Goal: Task Accomplishment & Management: Manage account settings

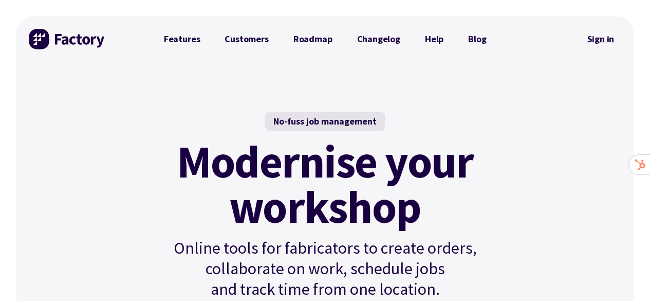
click at [605, 40] on link "Sign in" at bounding box center [601, 39] width 42 height 24
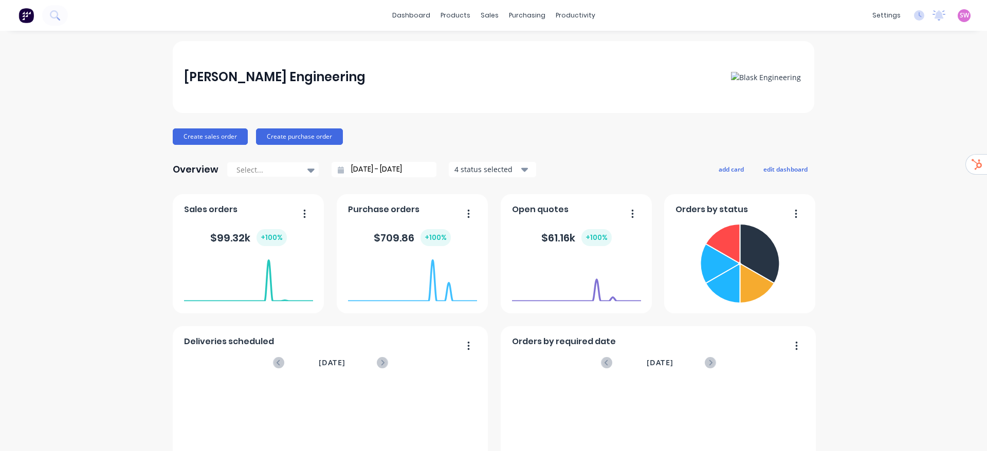
click at [959, 18] on span "SW" at bounding box center [963, 15] width 9 height 9
click at [889, 134] on button "Sign out" at bounding box center [900, 129] width 136 height 21
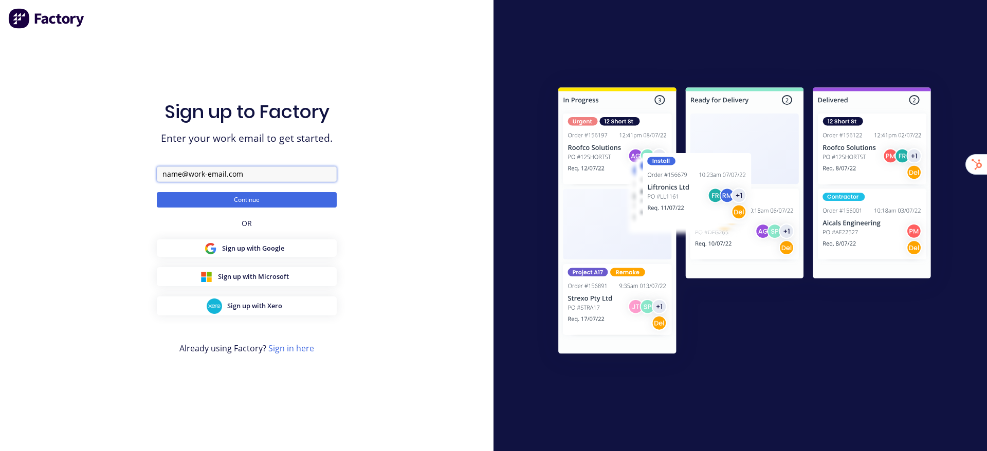
click at [267, 174] on input "text" at bounding box center [247, 173] width 180 height 15
paste input "Get Bushed 4x4"
type input "team+GetBushed@factory.app"
click at [157, 192] on button "Continue" at bounding box center [247, 199] width 180 height 15
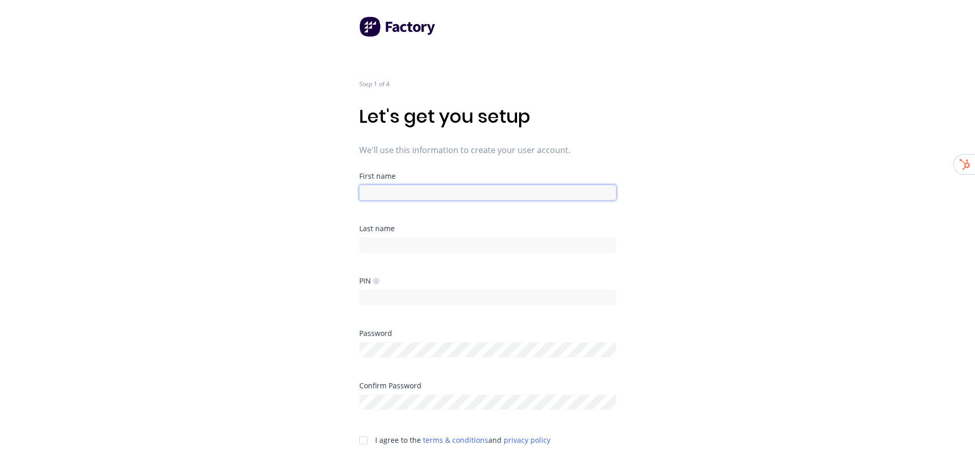
drag, startPoint x: 470, startPoint y: 188, endPoint x: 463, endPoint y: 196, distance: 11.0
click at [463, 196] on input at bounding box center [487, 192] width 257 height 15
type input "Factory"
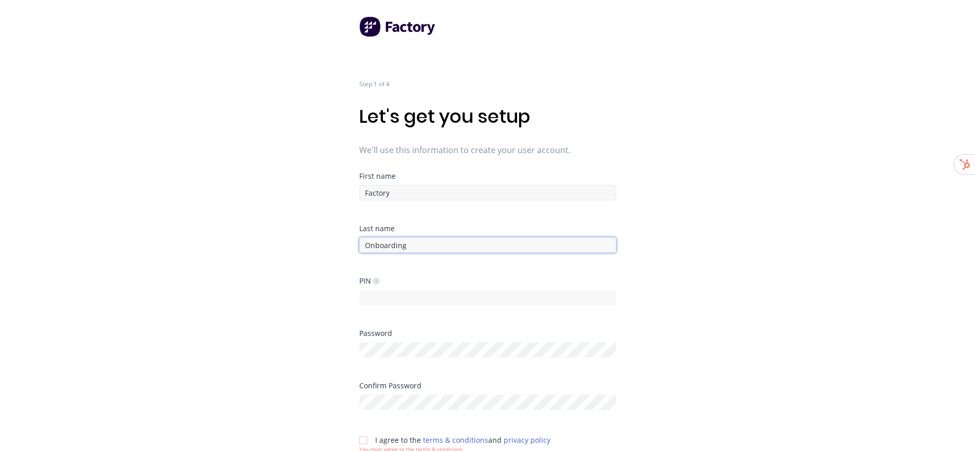
type input "Onboarding"
type input "1234"
drag, startPoint x: 719, startPoint y: 226, endPoint x: 473, endPoint y: 366, distance: 283.0
click at [719, 227] on div "Step 1 of 4 Let's get you setup We'll use this information to create your user …" at bounding box center [487, 225] width 975 height 451
click at [730, 297] on div "Step 1 of 4 Let's get you setup We'll use this information to create your user …" at bounding box center [487, 225] width 975 height 451
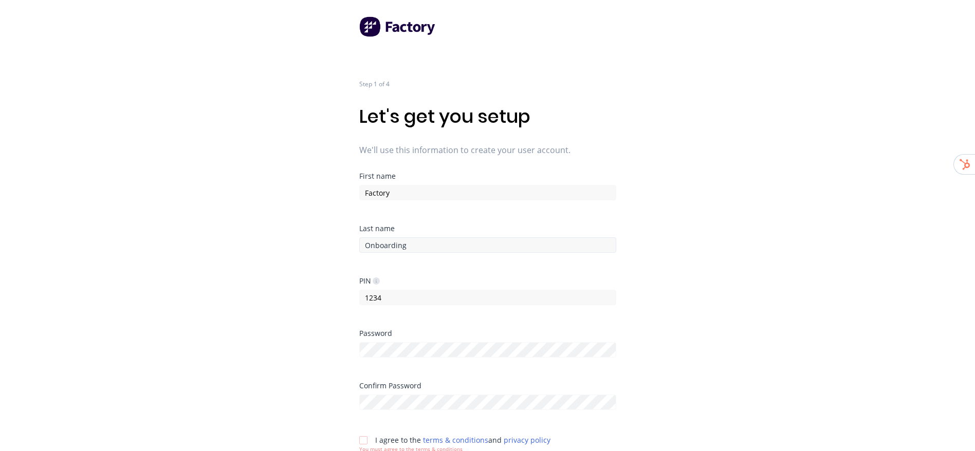
scroll to position [43, 0]
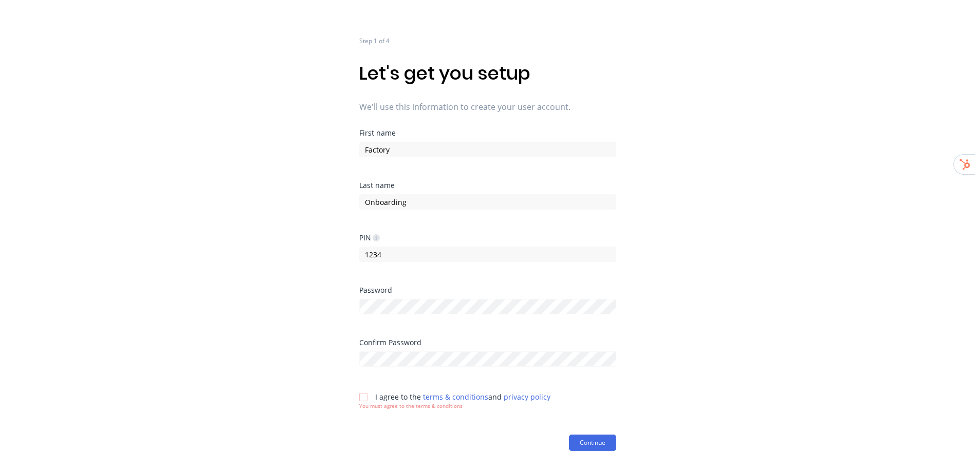
click at [359, 396] on div at bounding box center [363, 397] width 21 height 21
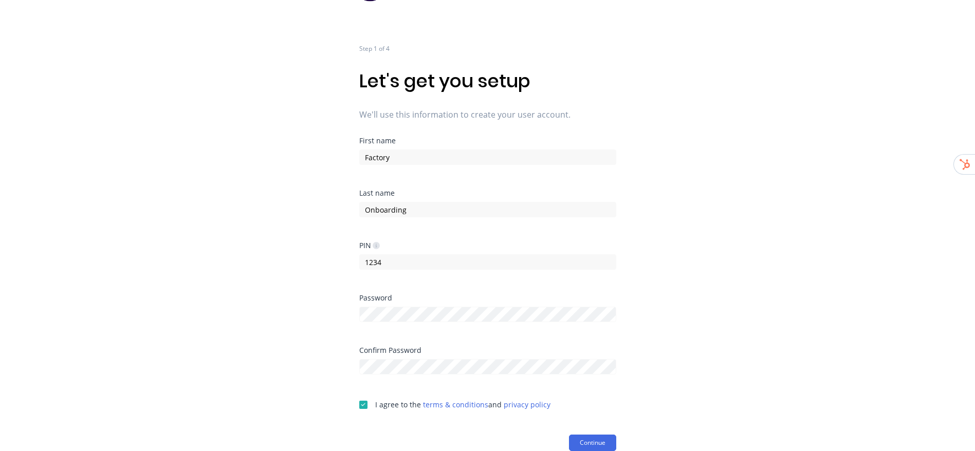
scroll to position [35, 0]
click at [599, 440] on button "Continue" at bounding box center [592, 443] width 47 height 16
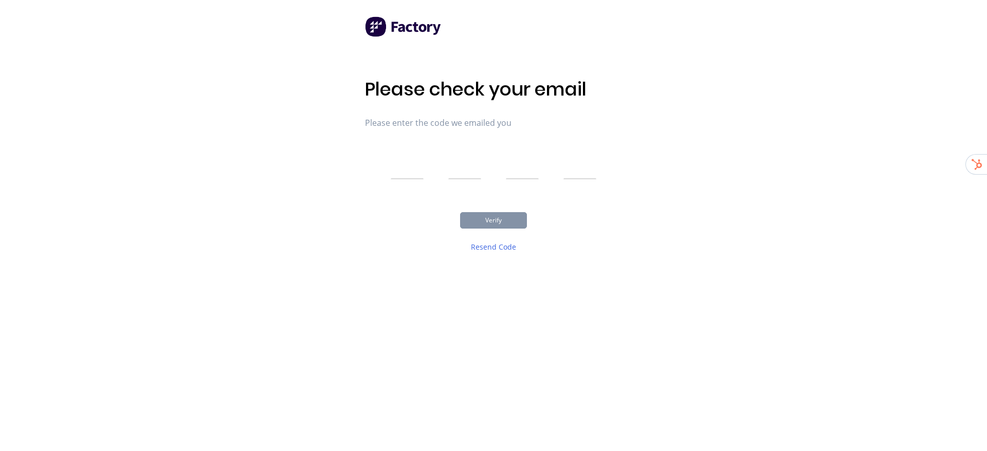
click at [407, 173] on input "text" at bounding box center [407, 167] width 33 height 26
type input "3"
type input "8"
type input "6"
type input "2"
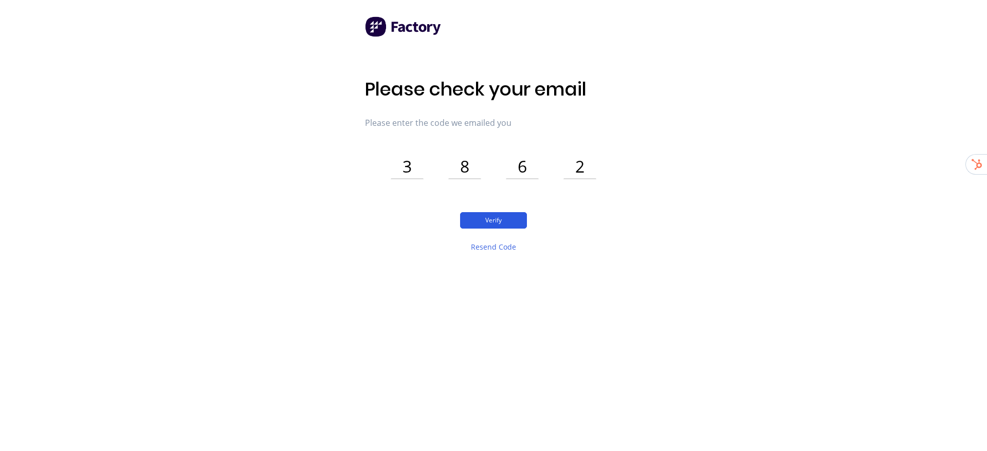
click at [526, 219] on button "Verify" at bounding box center [493, 220] width 67 height 16
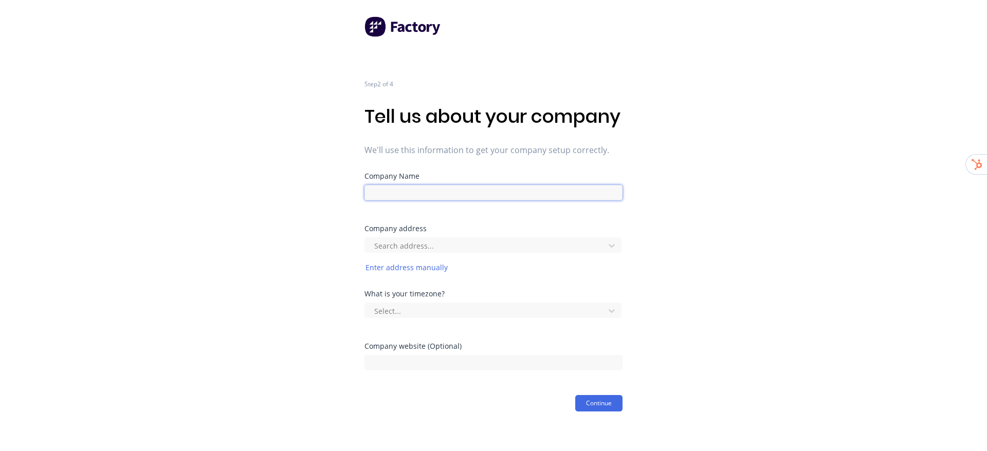
click at [526, 200] on input at bounding box center [493, 192] width 258 height 15
paste input "Get Bushed 4x4"
type input "Get Bushed 4x4"
drag, startPoint x: 685, startPoint y: 190, endPoint x: 682, endPoint y: 201, distance: 12.4
click at [685, 196] on div "Step 2 of 4 Tell us about your company We'll use this information to get your c…" at bounding box center [493, 206] width 987 height 412
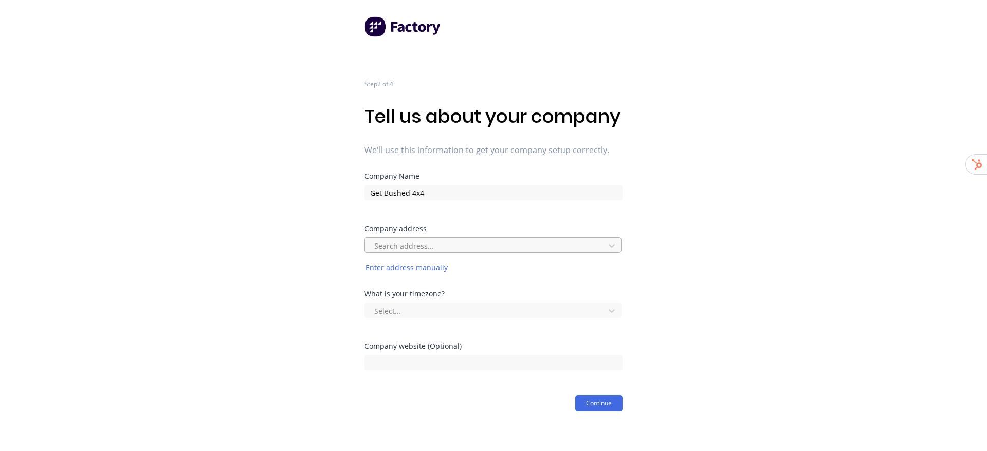
click at [421, 253] on div "Search address..." at bounding box center [486, 245] width 232 height 15
paste input "57 Stellajean Crescent,ALLIGATOR CREEK,"
type input "57 Stellajean Crescent,ALLIGATOR CREEK,"
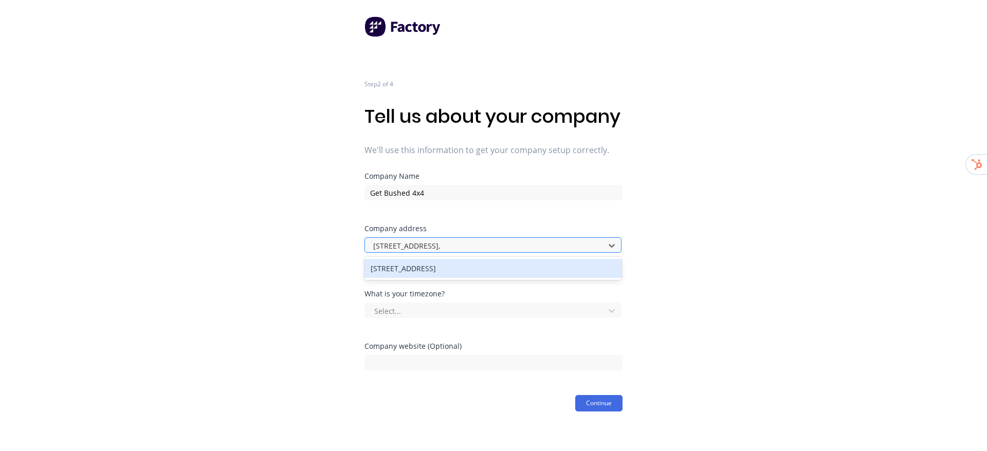
click at [448, 251] on input "57 Stellajean Crescent,ALLIGATOR CREEK," at bounding box center [444, 245] width 143 height 11
click at [447, 278] on div "57 Stellajean Crescent, Alligator Creek QLD, Australia" at bounding box center [492, 268] width 257 height 19
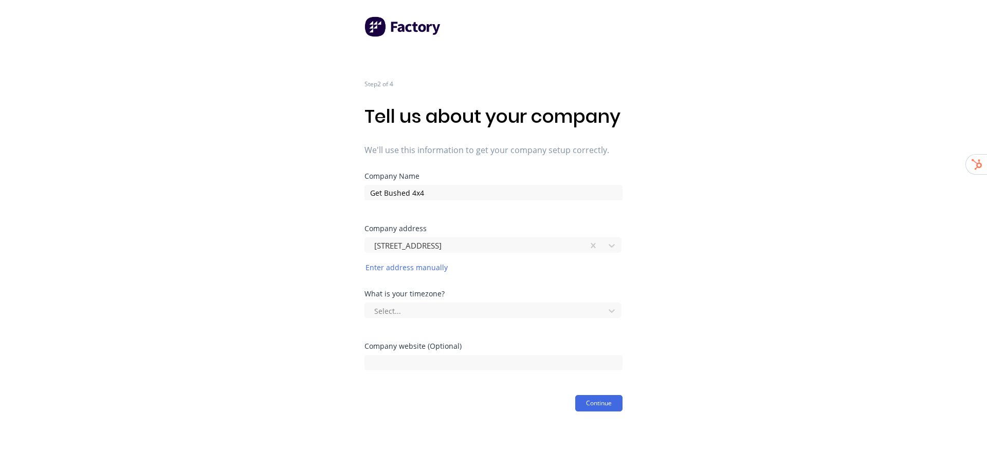
click at [708, 268] on div "Step 2 of 4 Tell us about your company We'll use this information to get your c…" at bounding box center [493, 206] width 987 height 412
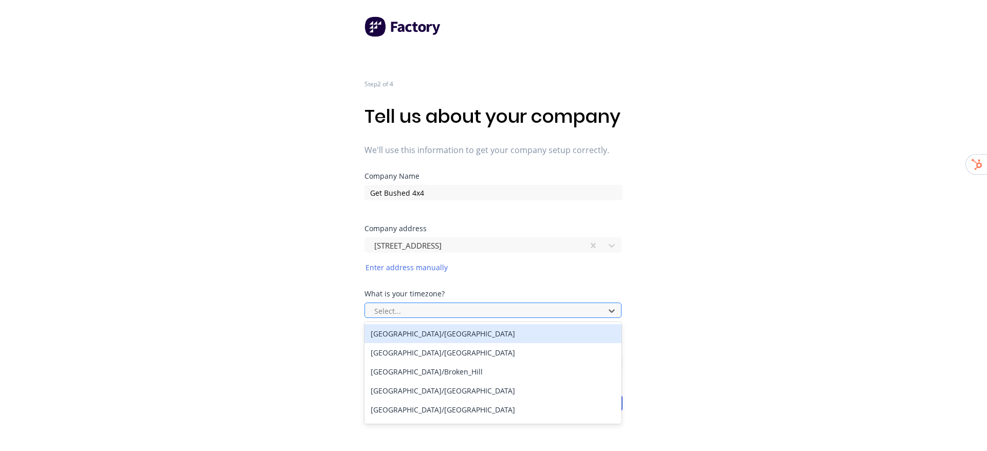
click at [470, 318] on div at bounding box center [486, 311] width 226 height 13
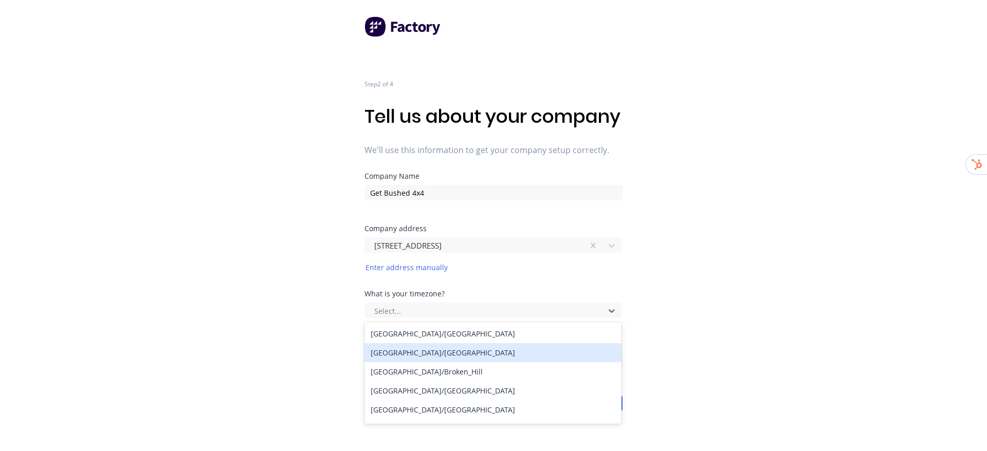
click at [424, 362] on div "Australia/Brisbane" at bounding box center [492, 352] width 257 height 19
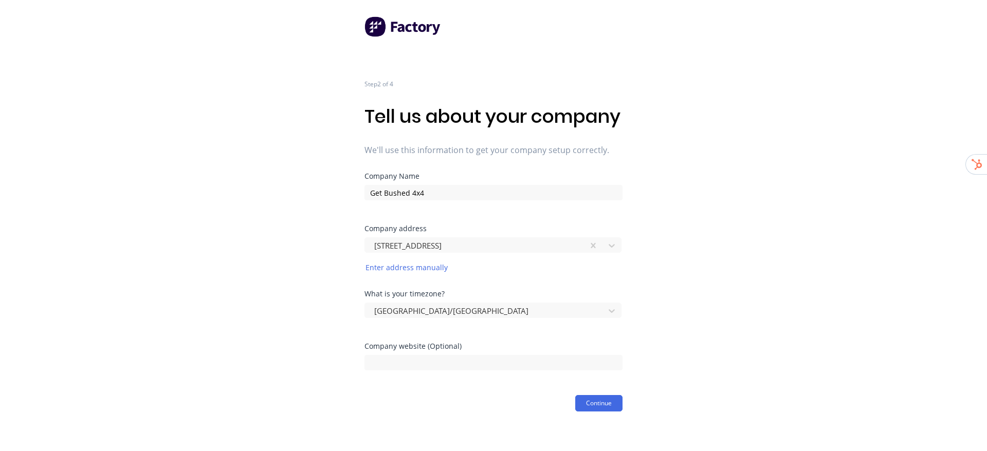
click at [679, 289] on div "Step 2 of 4 Tell us about your company We'll use this information to get your c…" at bounding box center [493, 206] width 987 height 412
click at [605, 412] on button "Continue" at bounding box center [598, 403] width 47 height 16
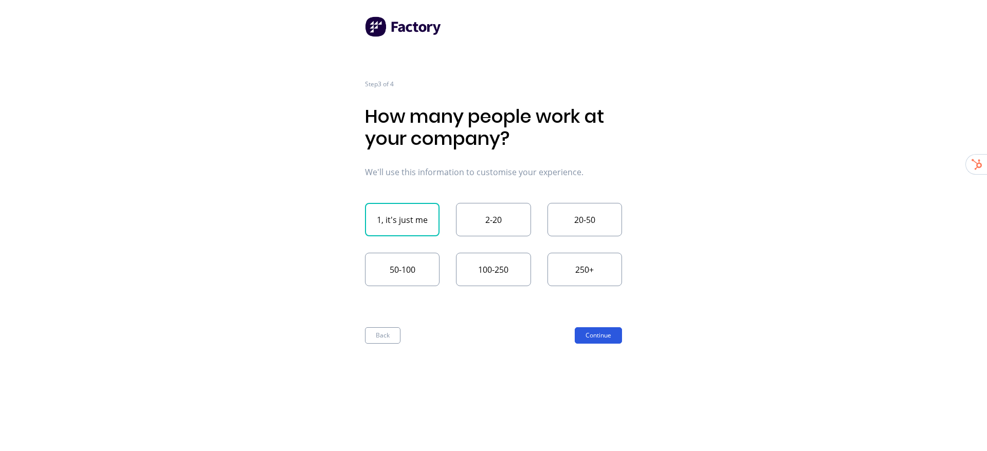
click at [618, 332] on button "Continue" at bounding box center [597, 335] width 47 height 16
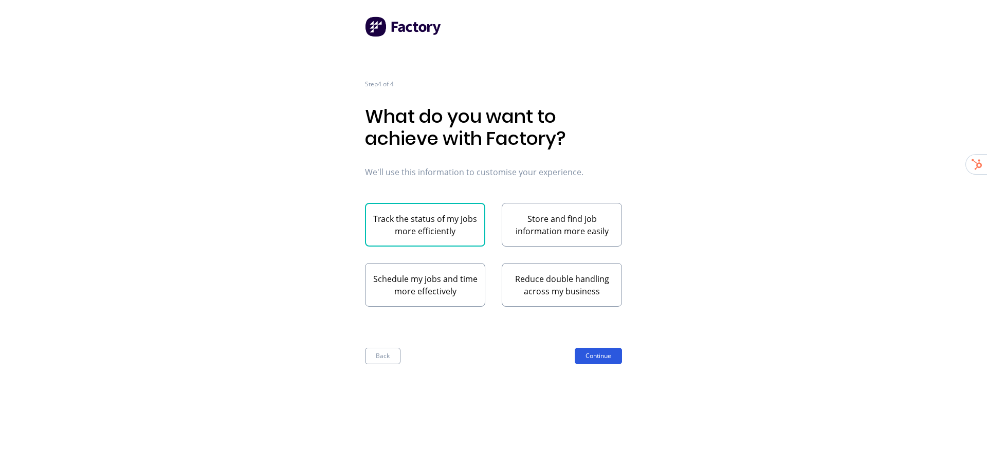
click at [600, 350] on button "Continue" at bounding box center [597, 356] width 47 height 16
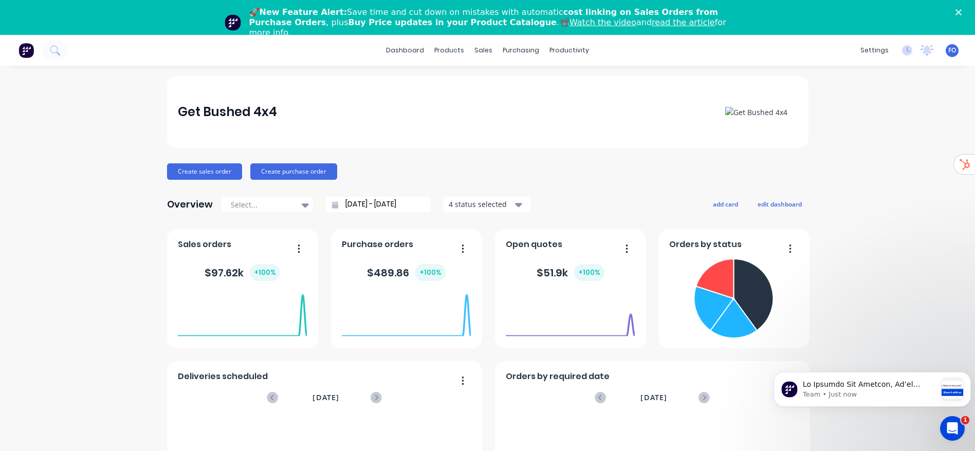
click at [811, 182] on div "Get Bushed 4x4 Create sales order Create purchase order Overview Select... [DAT…" at bounding box center [487, 344] width 975 height 536
click at [411, 55] on link "dashboard" at bounding box center [405, 50] width 48 height 15
click at [858, 141] on div "Get Bushed 4x4 Create sales order Create purchase order Overview Select... [DAT…" at bounding box center [487, 344] width 975 height 536
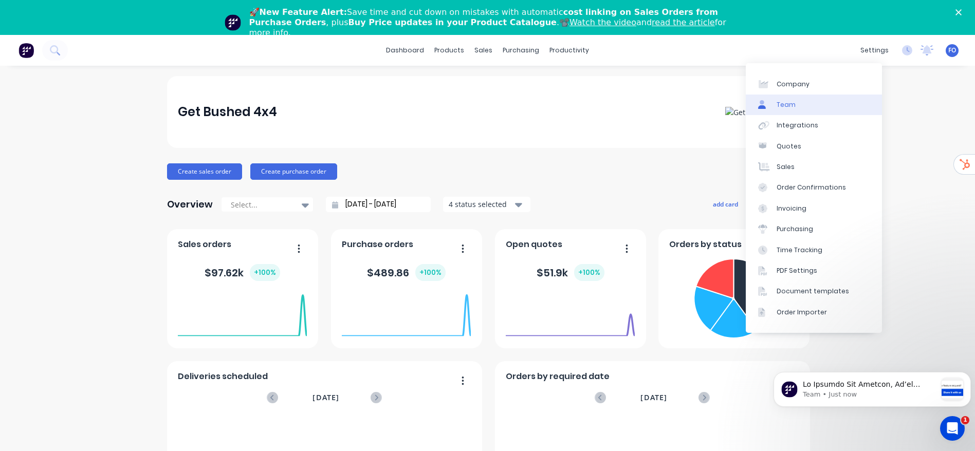
click at [841, 98] on link "Team" at bounding box center [814, 105] width 136 height 21
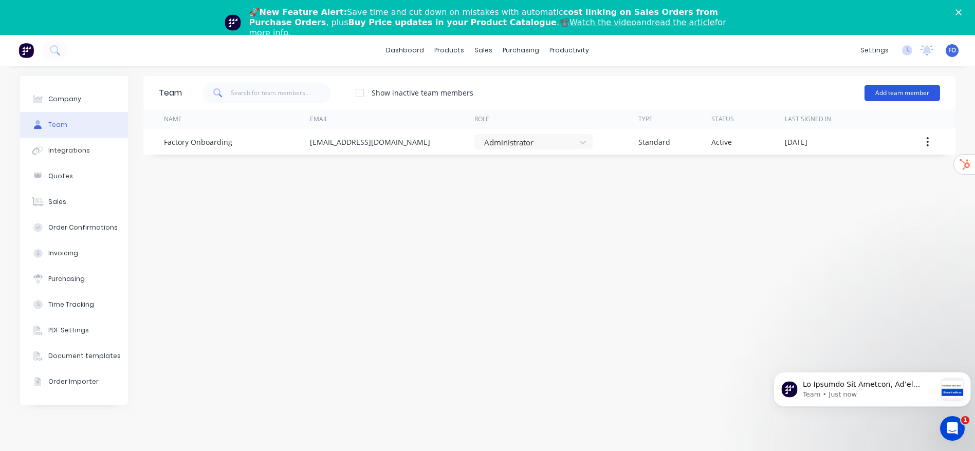
click at [911, 87] on button "Add team member" at bounding box center [902, 93] width 76 height 16
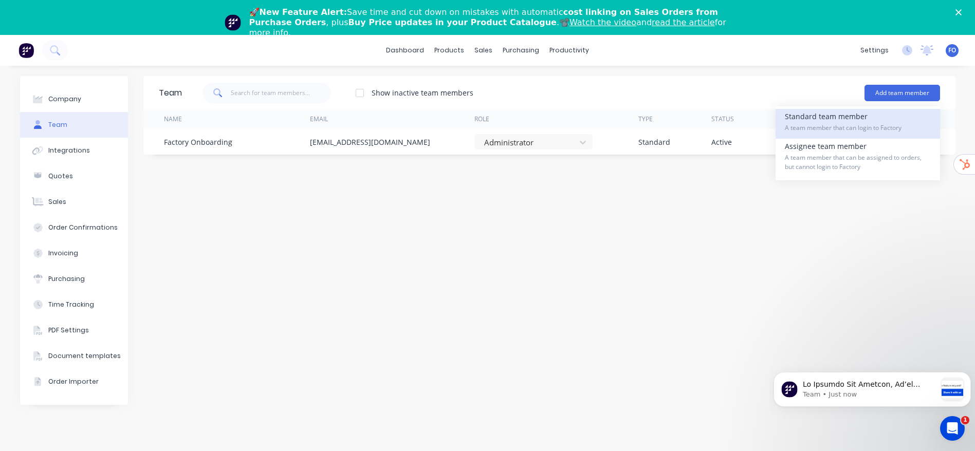
click at [880, 118] on div "Standard team member A team member that can login to Factory" at bounding box center [858, 124] width 146 height 30
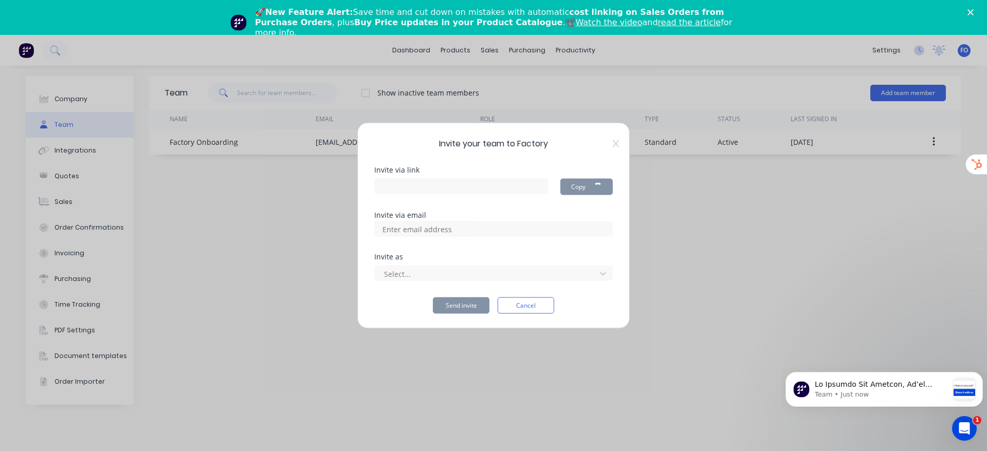
type input "[URL][DOMAIN_NAME]"
click at [402, 230] on input at bounding box center [428, 228] width 103 height 15
paste input "[EMAIL_ADDRESS][DOMAIN_NAME]"
type input "[EMAIL_ADDRESS][DOMAIN_NAME]"
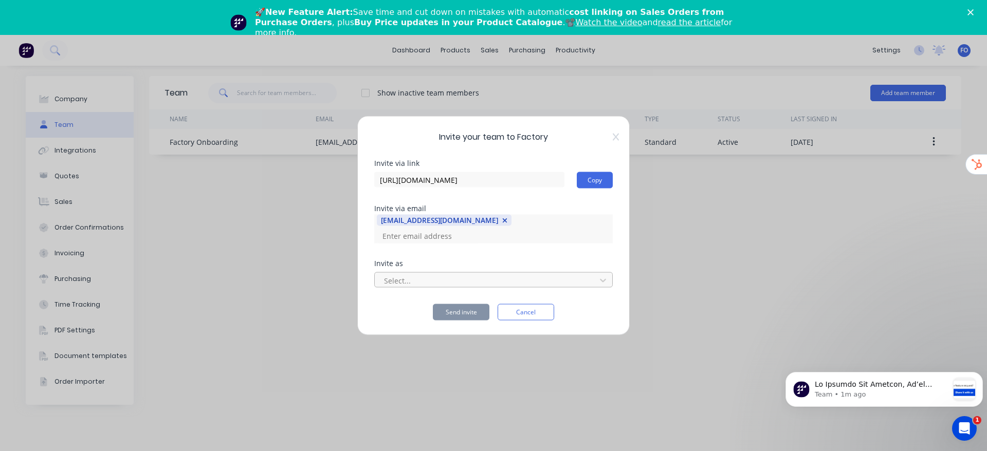
click at [470, 274] on div at bounding box center [487, 280] width 208 height 13
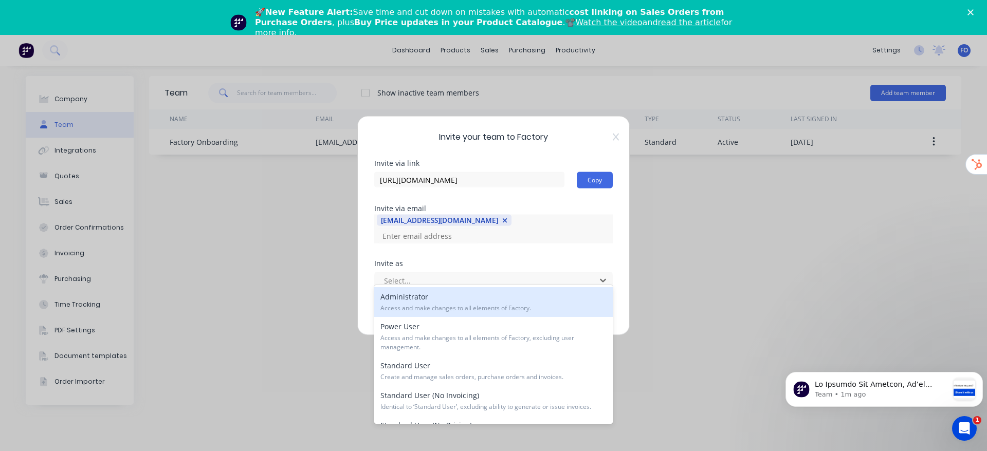
click at [423, 301] on div "Administrator Access and make changes to all elements of Factory." at bounding box center [493, 302] width 238 height 30
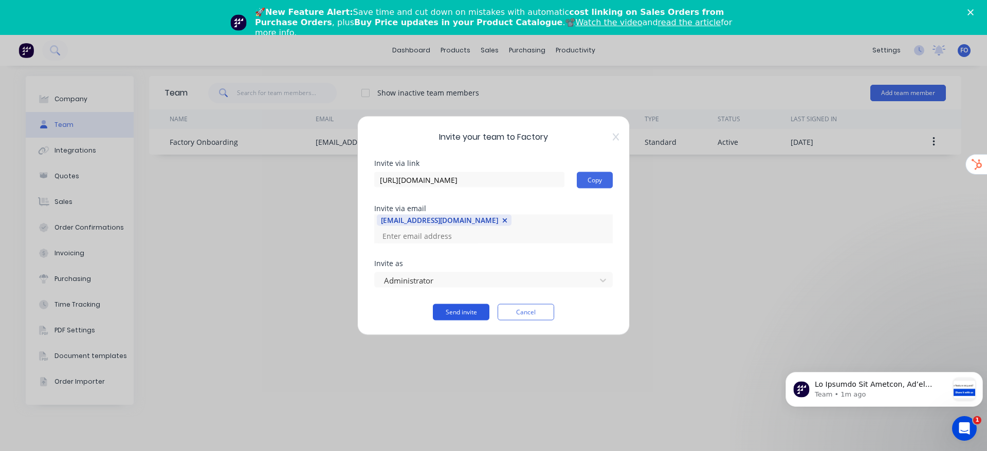
click at [462, 308] on button "Send invite" at bounding box center [461, 312] width 57 height 16
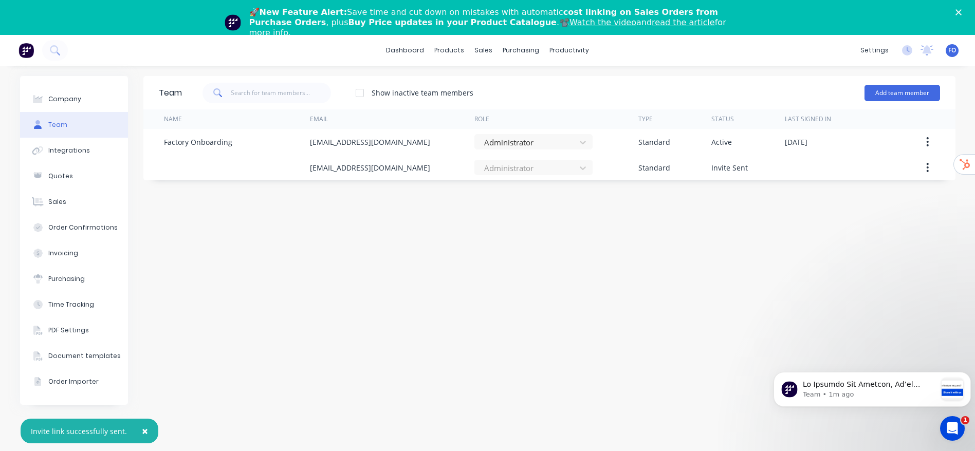
click at [542, 251] on div "Team Show inactive team members Add team member Name Email Role Type Status Las…" at bounding box center [549, 276] width 812 height 400
click at [480, 220] on div "Team Show inactive team members Add team member Name Email Role Type Status Las…" at bounding box center [549, 276] width 812 height 400
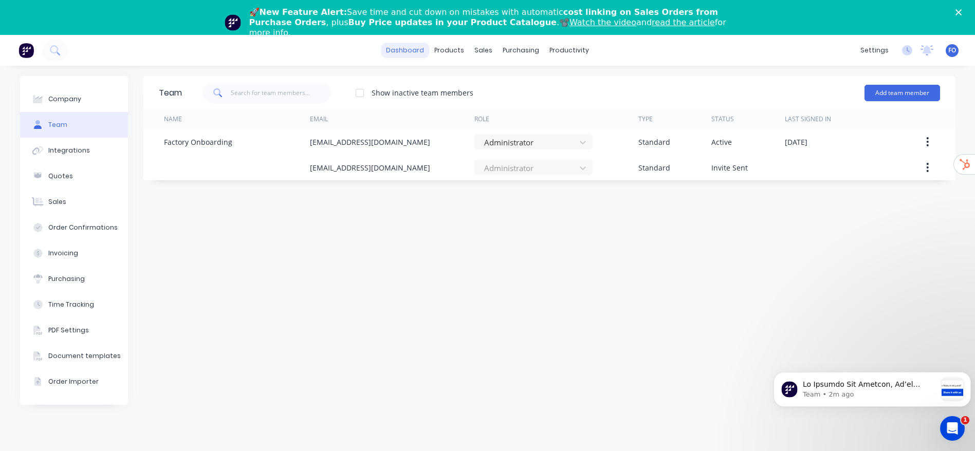
click at [425, 47] on link "dashboard" at bounding box center [405, 50] width 48 height 15
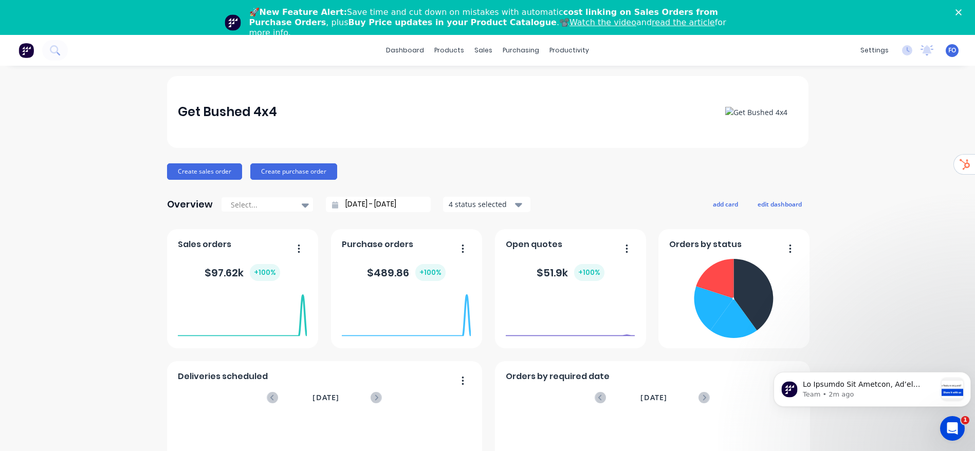
click at [891, 152] on div "Get Bushed 4x4 Create sales order Create purchase order Overview Select... [DAT…" at bounding box center [487, 344] width 975 height 536
